Goal: Transaction & Acquisition: Purchase product/service

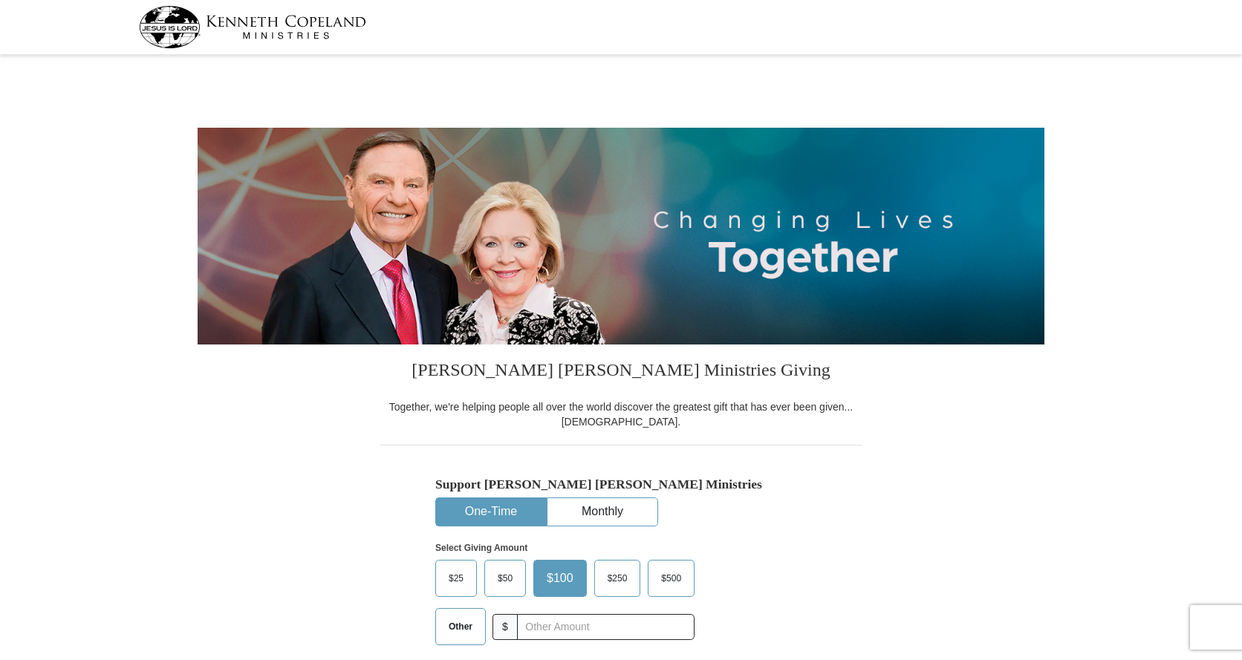
select select "PA"
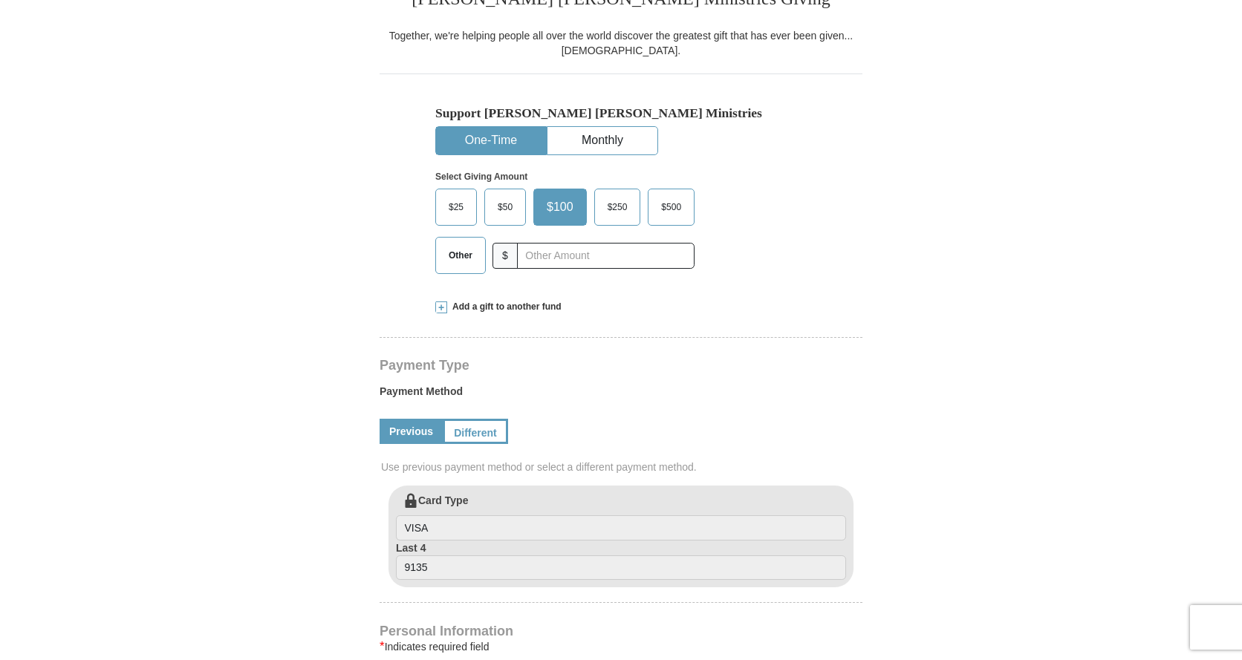
click at [518, 140] on button "One-Time" at bounding box center [491, 140] width 110 height 27
click at [460, 258] on span "Other" at bounding box center [460, 255] width 39 height 22
click at [0, 0] on input "Other" at bounding box center [0, 0] width 0 height 0
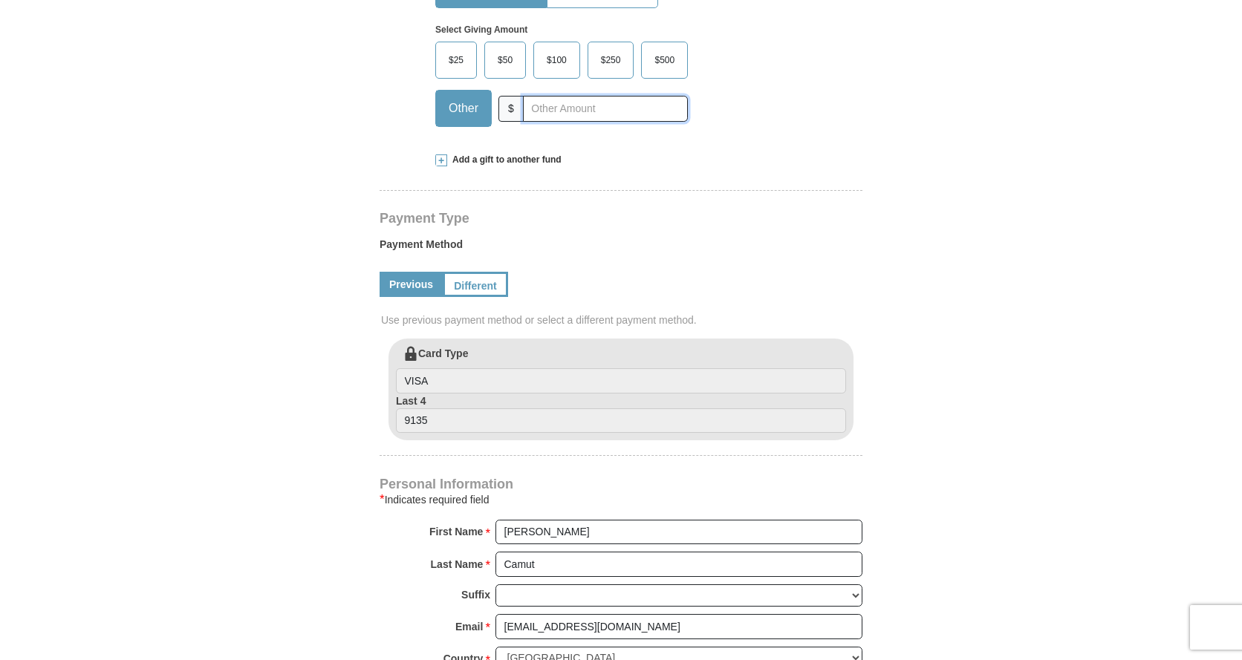
scroll to position [520, 0]
click at [563, 109] on input "text" at bounding box center [605, 107] width 165 height 26
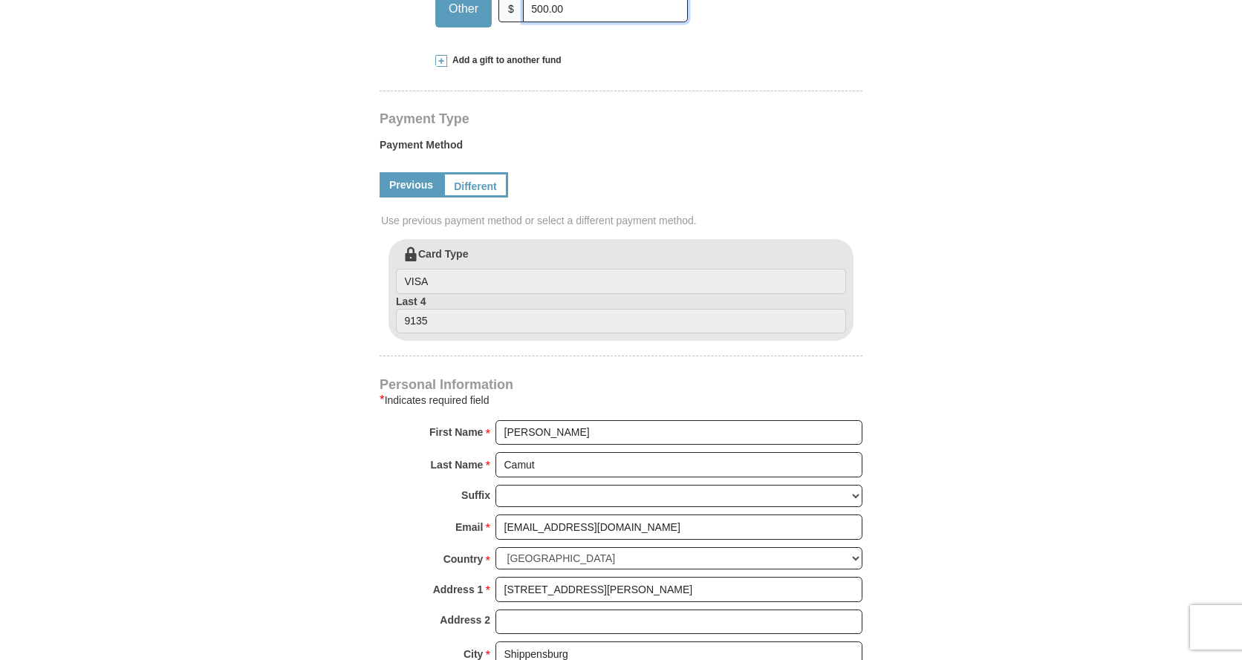
scroll to position [594, 0]
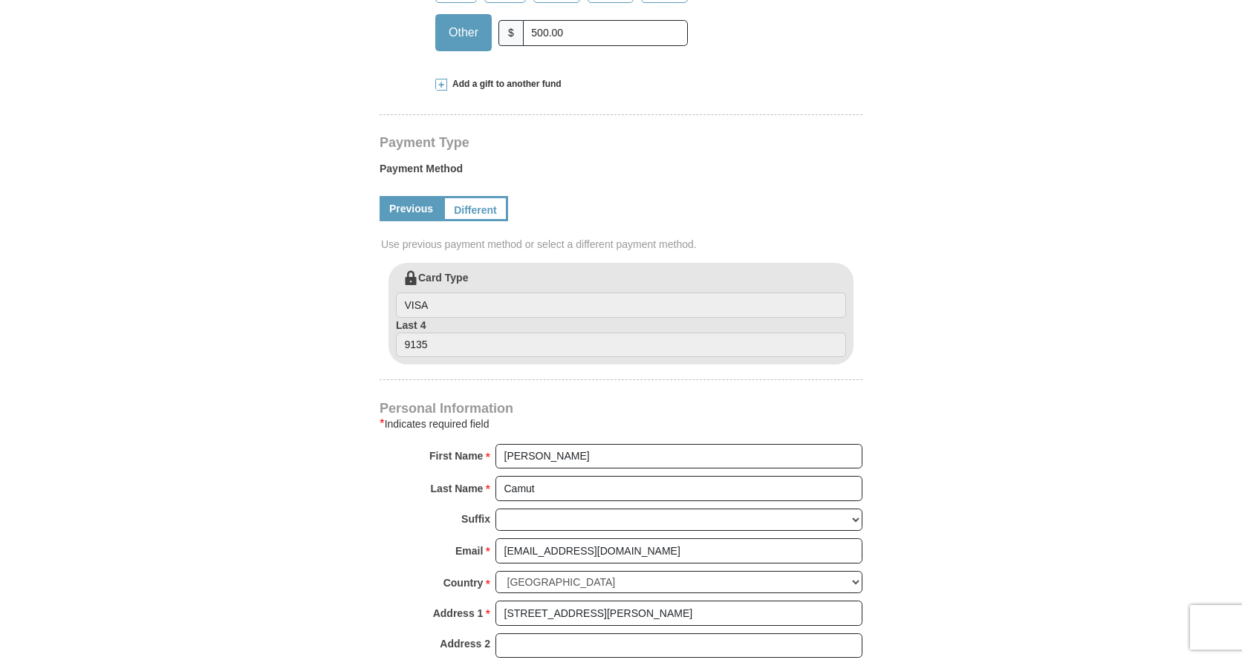
click at [414, 210] on link "Previous" at bounding box center [411, 208] width 63 height 25
click at [416, 209] on link "Previous" at bounding box center [411, 208] width 63 height 25
drag, startPoint x: 419, startPoint y: 206, endPoint x: 457, endPoint y: 204, distance: 38.0
click at [419, 205] on link "Previous" at bounding box center [411, 208] width 63 height 25
click at [468, 205] on link "Different" at bounding box center [474, 208] width 62 height 25
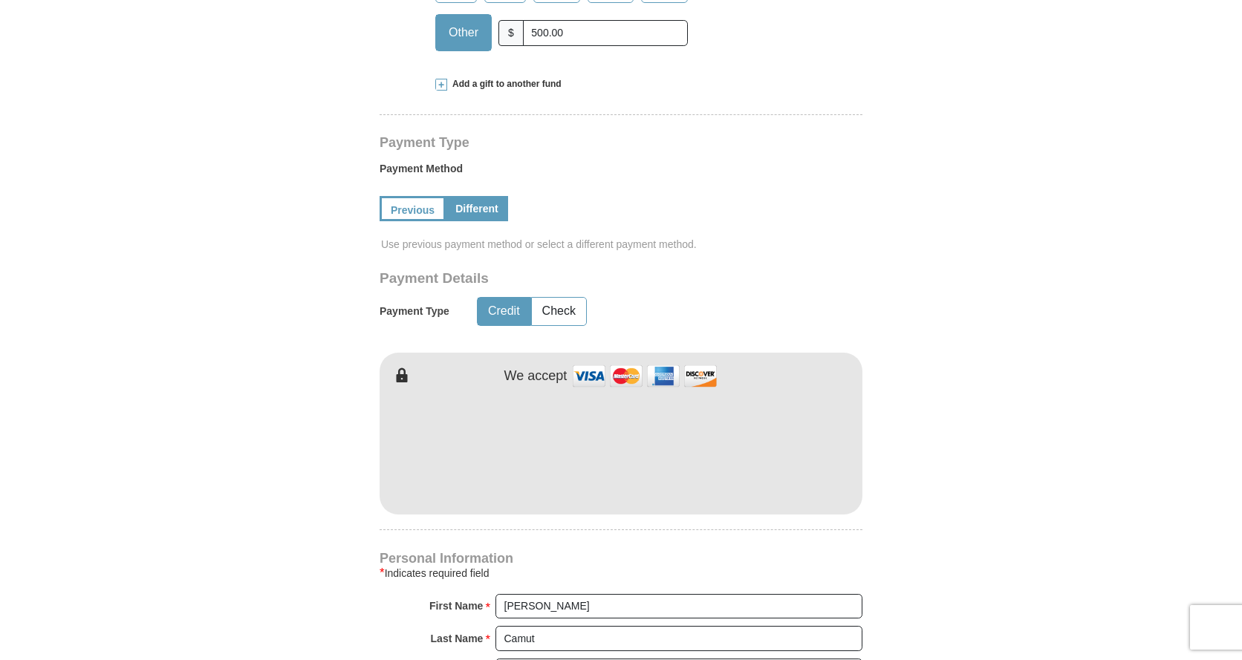
click at [570, 526] on div "[PERSON_NAME] [PERSON_NAME] Ministries Giving Together, we're helping people al…" at bounding box center [621, 482] width 483 height 1465
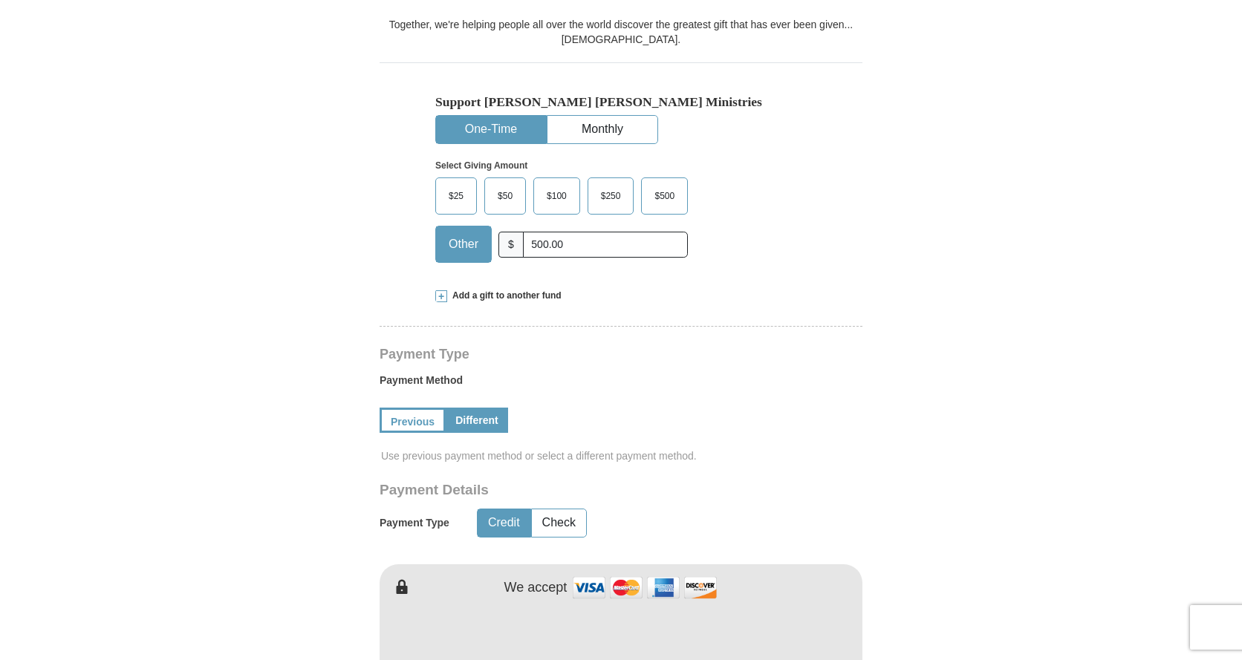
scroll to position [371, 0]
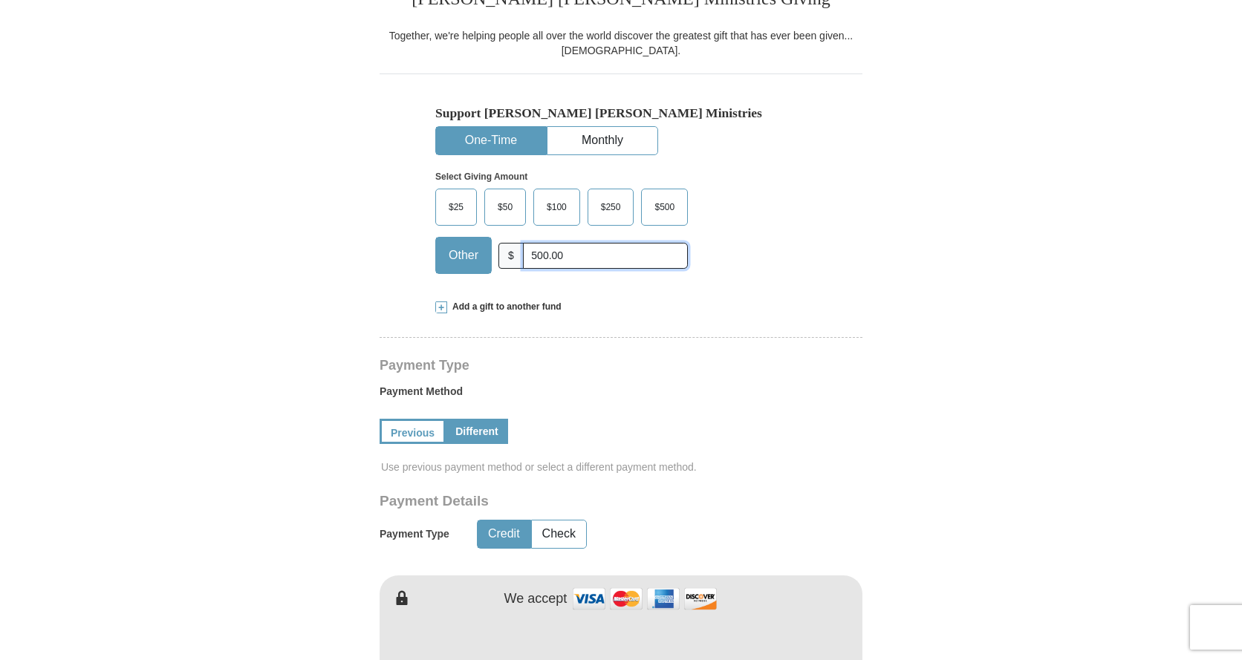
drag, startPoint x: 556, startPoint y: 258, endPoint x: 513, endPoint y: 258, distance: 43.8
click at [513, 258] on div "Other $ 500.00" at bounding box center [561, 255] width 253 height 37
type input "400.00"
click at [588, 360] on h4 "Payment Type" at bounding box center [621, 366] width 483 height 12
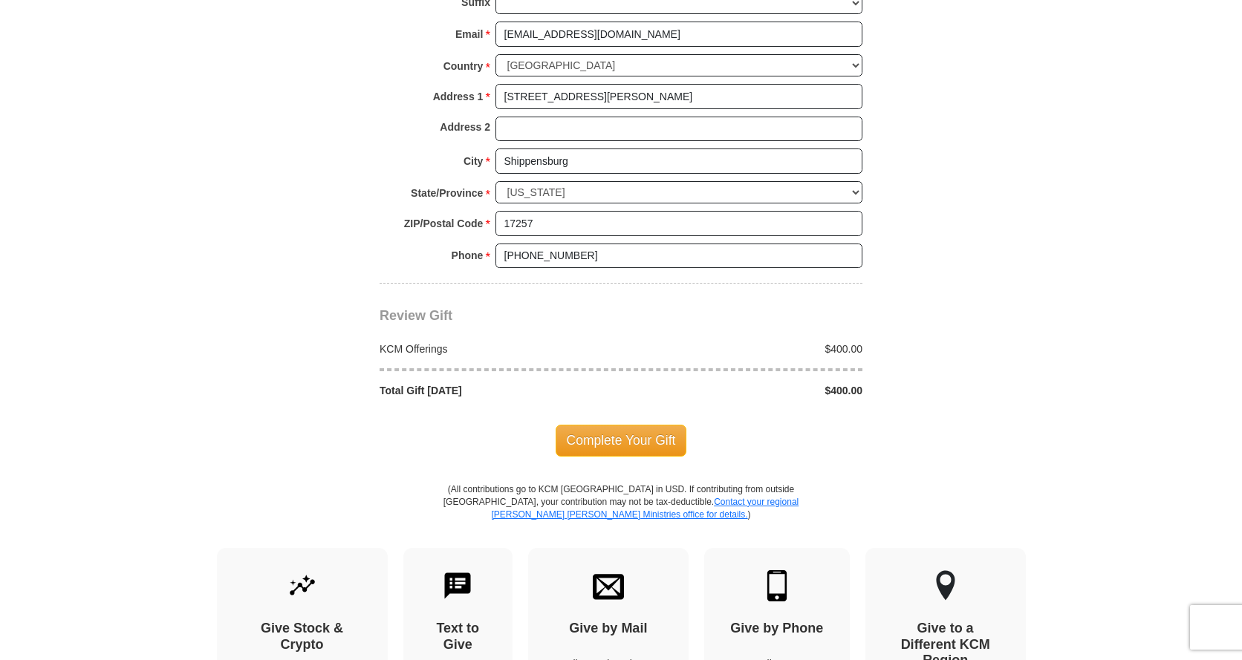
scroll to position [1263, 0]
click at [614, 439] on span "Complete Your Gift" at bounding box center [621, 438] width 131 height 31
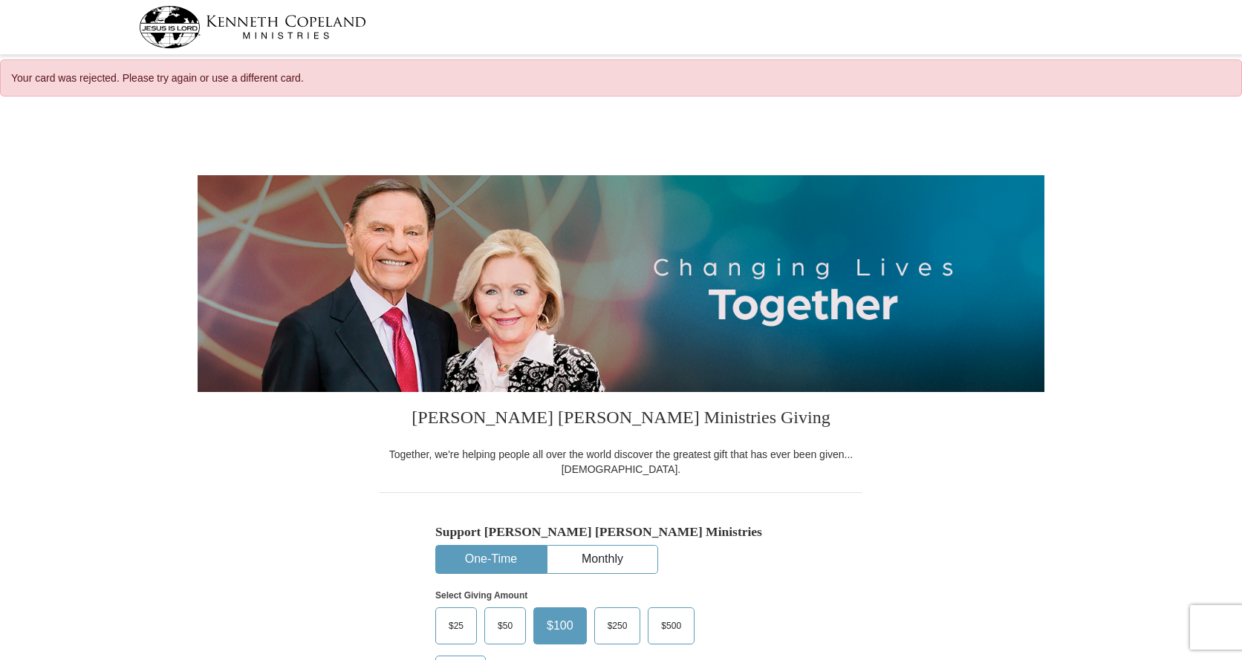
select select "PA"
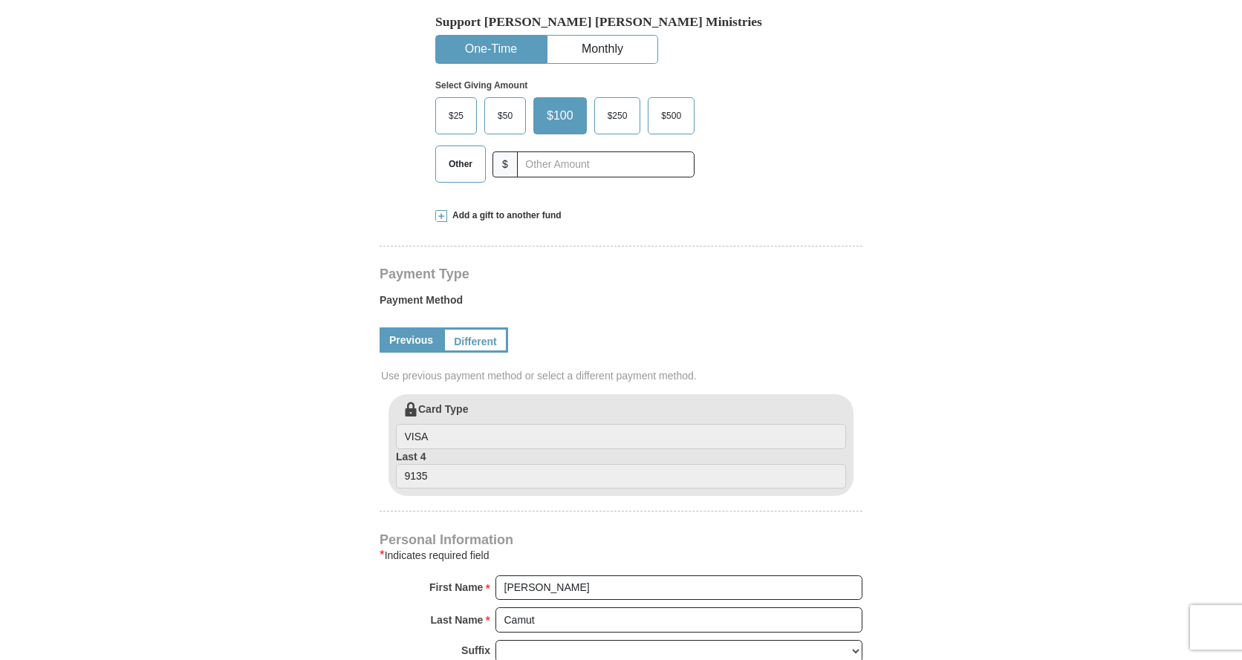
scroll to position [520, 0]
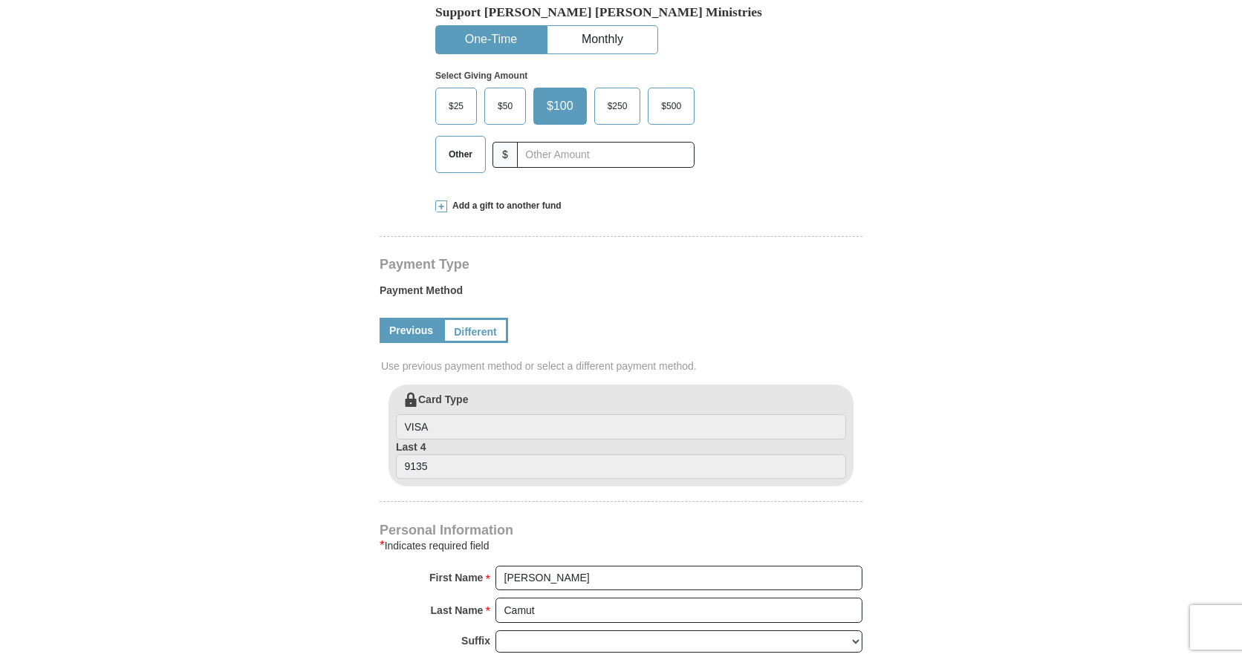
click at [498, 32] on button "One-Time" at bounding box center [491, 39] width 110 height 27
click at [571, 155] on input "text" at bounding box center [605, 155] width 165 height 26
type input "400.00"
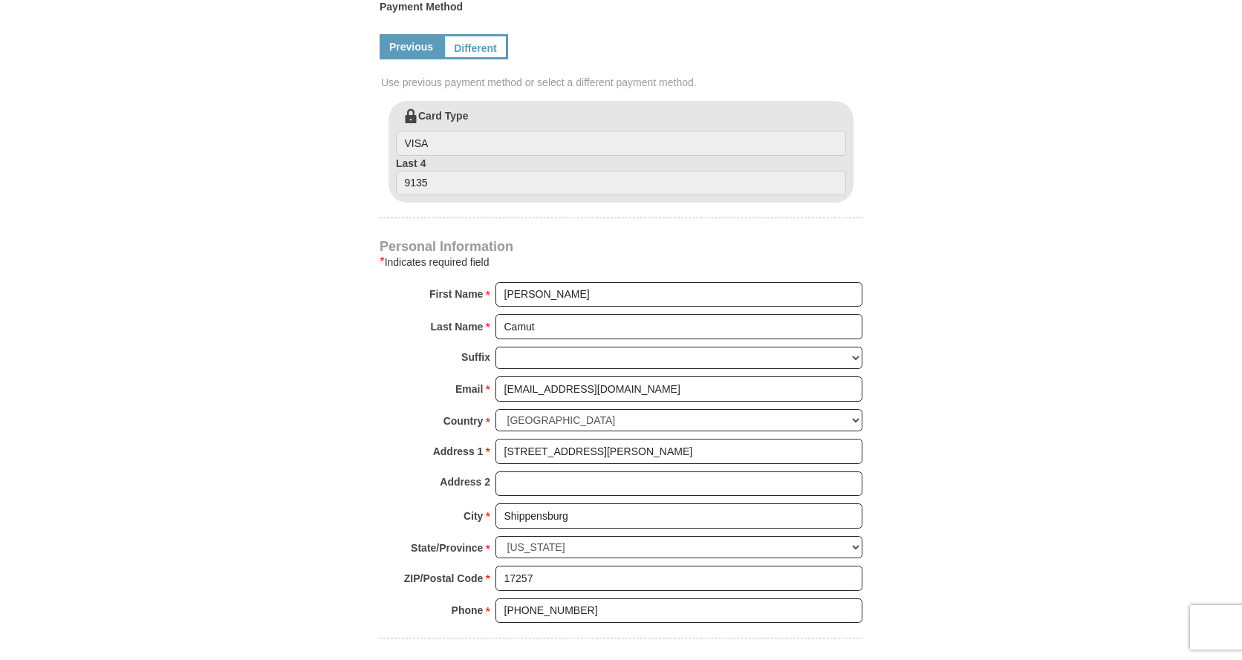
scroll to position [817, 0]
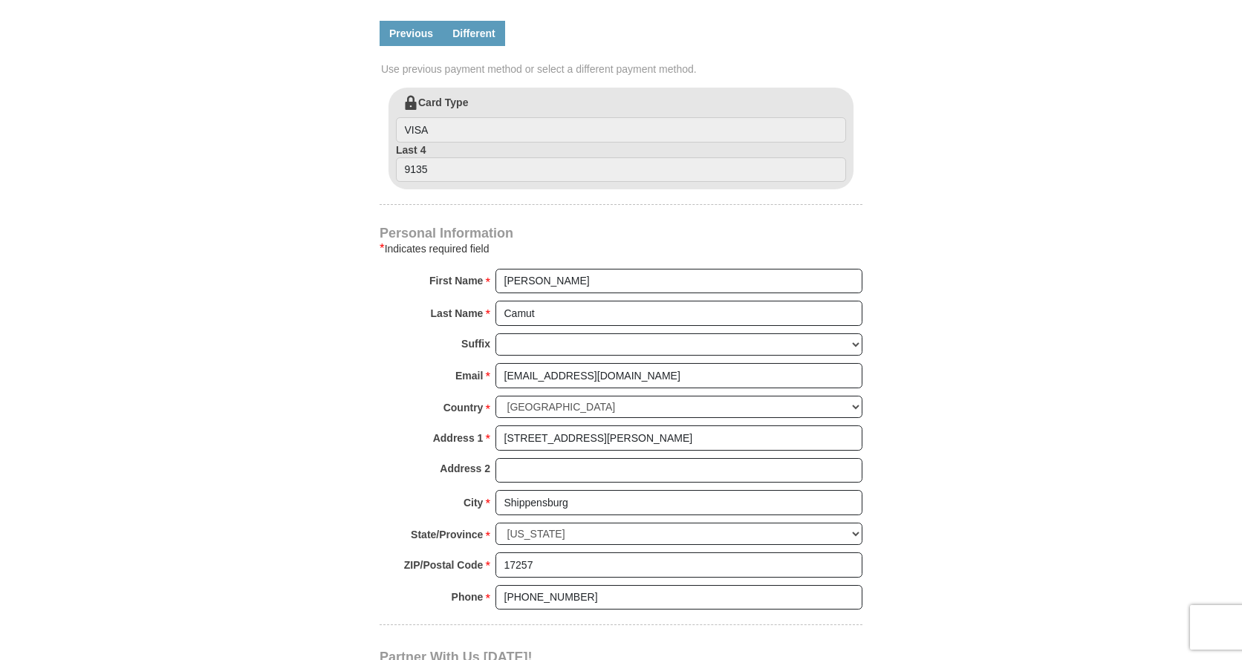
click at [468, 30] on link "Different" at bounding box center [474, 33] width 62 height 25
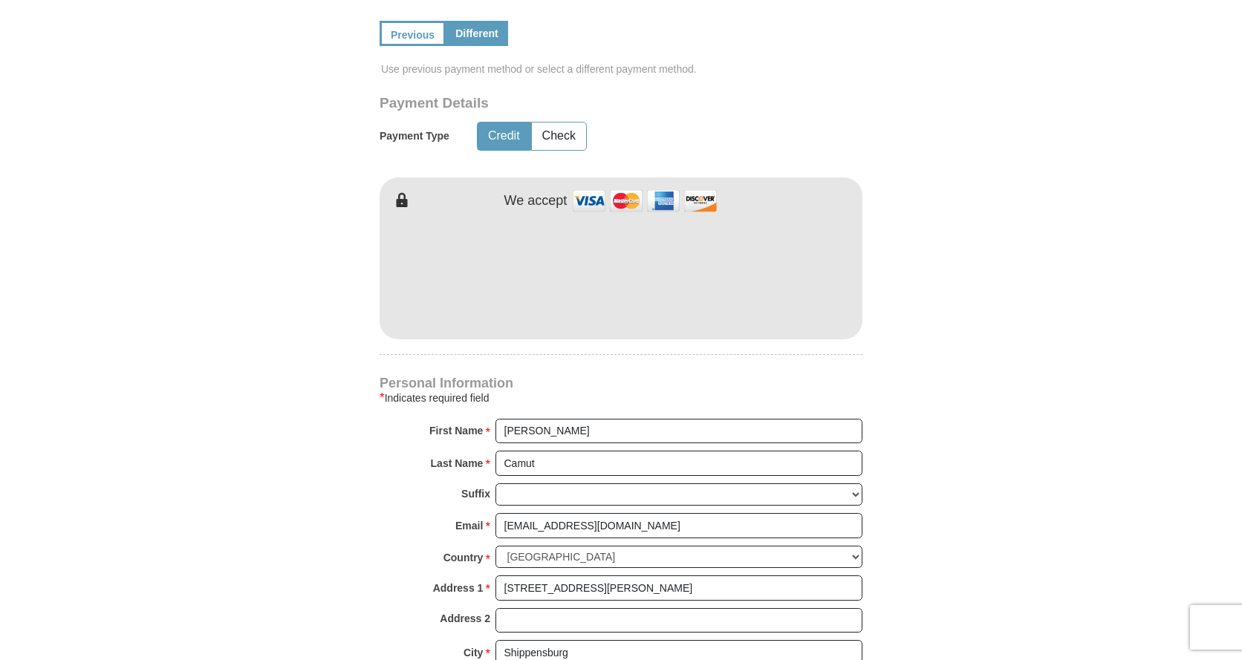
click at [593, 359] on div "[PERSON_NAME] [PERSON_NAME] Ministries Giving Together, we're helping people al…" at bounding box center [621, 377] width 483 height 1604
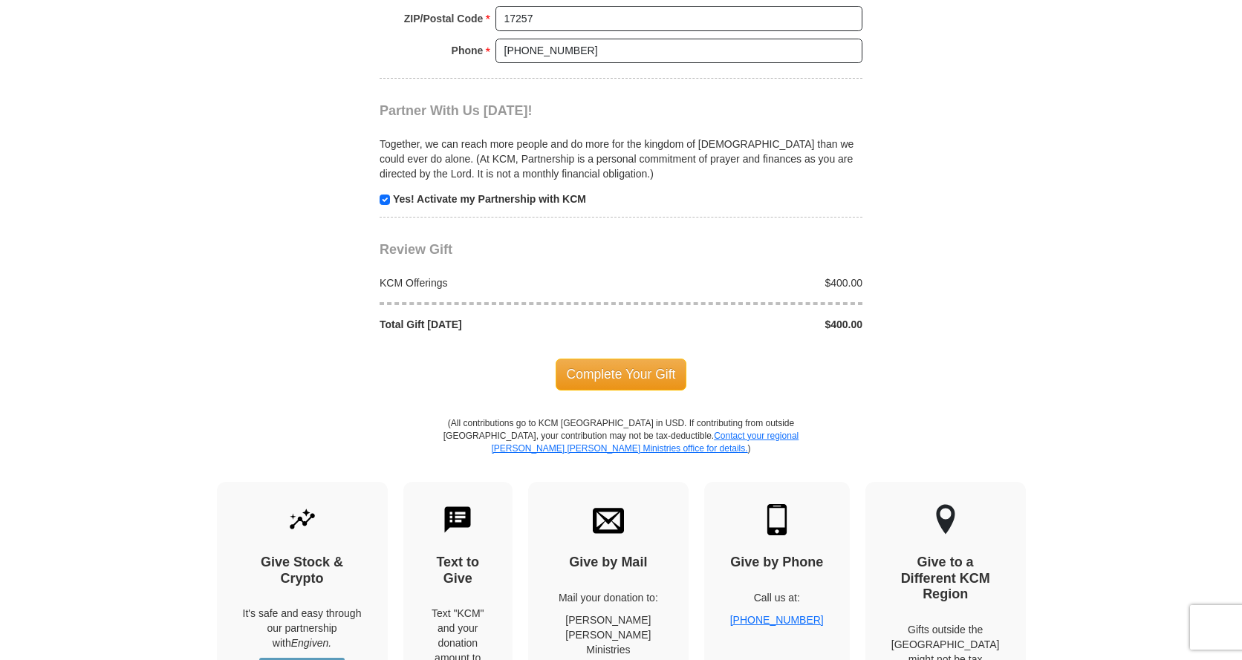
scroll to position [1560, 0]
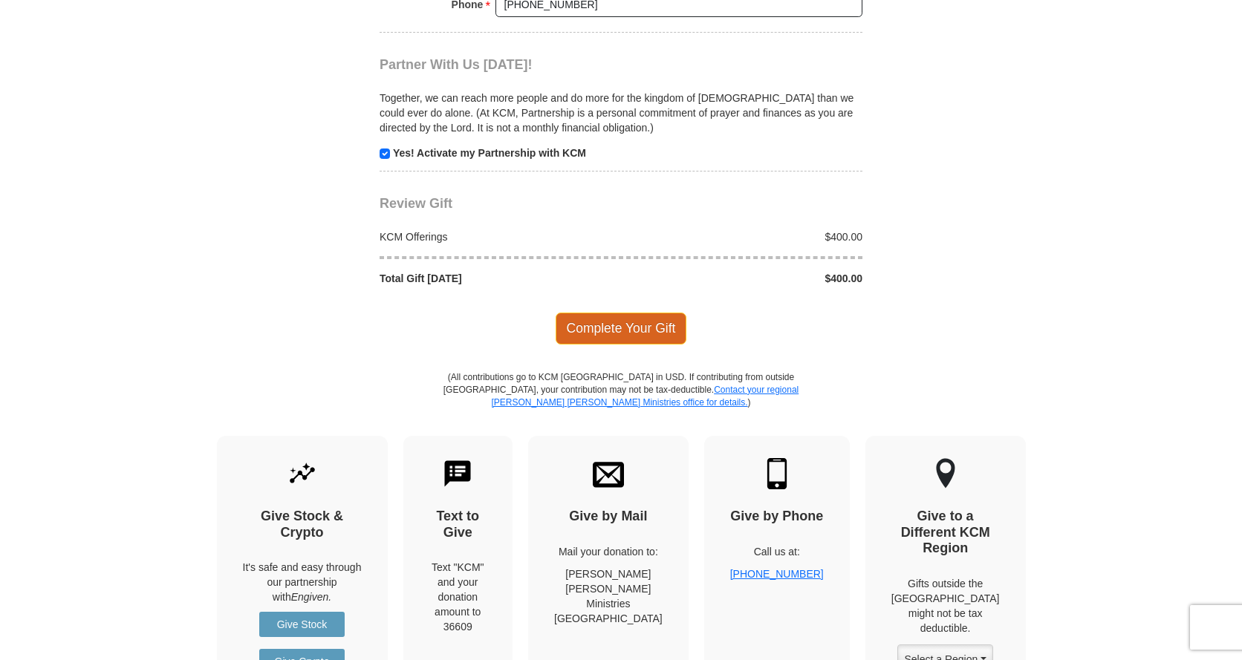
click at [618, 327] on span "Complete Your Gift" at bounding box center [621, 328] width 131 height 31
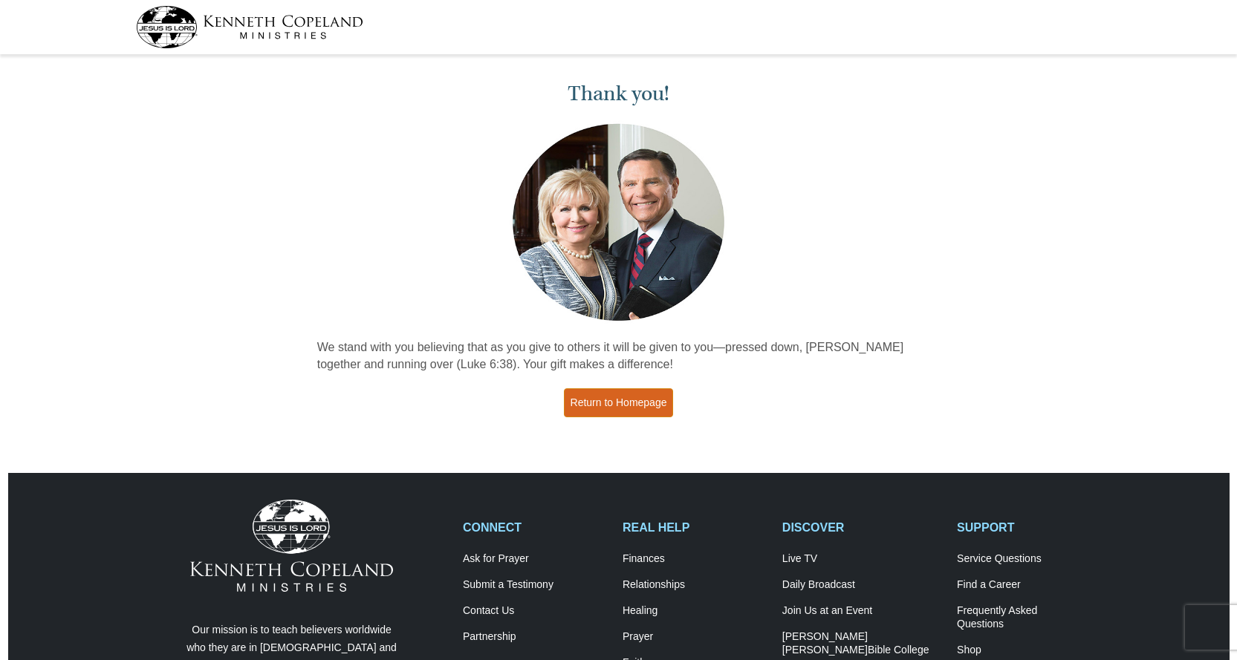
click at [640, 404] on link "Return to Homepage" at bounding box center [619, 402] width 110 height 29
